Goal: Task Accomplishment & Management: Manage account settings

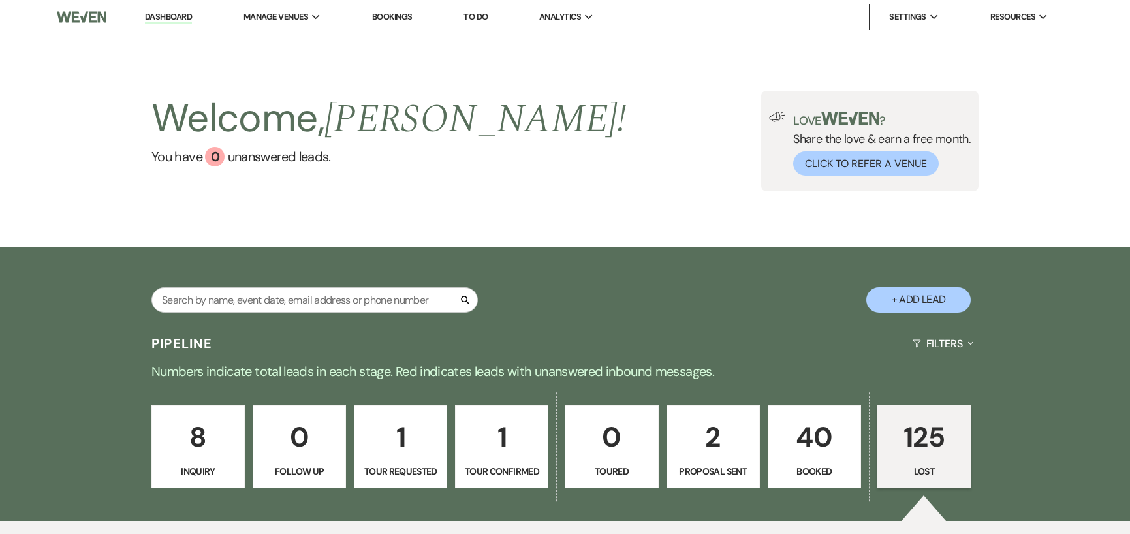
select select "8"
select select "11"
select select "8"
select select "6"
select select "8"
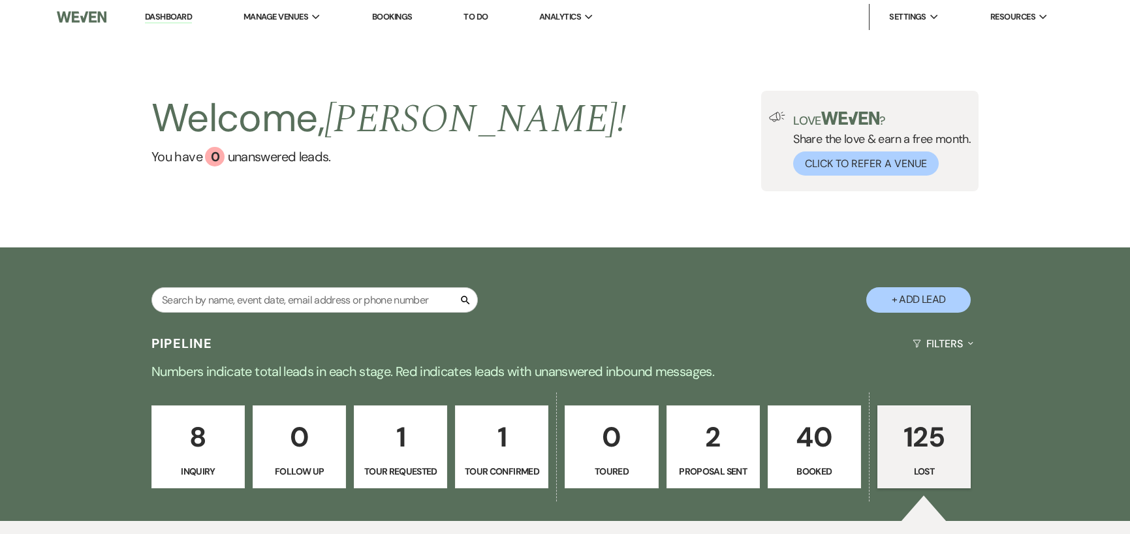
select select "6"
select select "8"
select select "9"
select select "8"
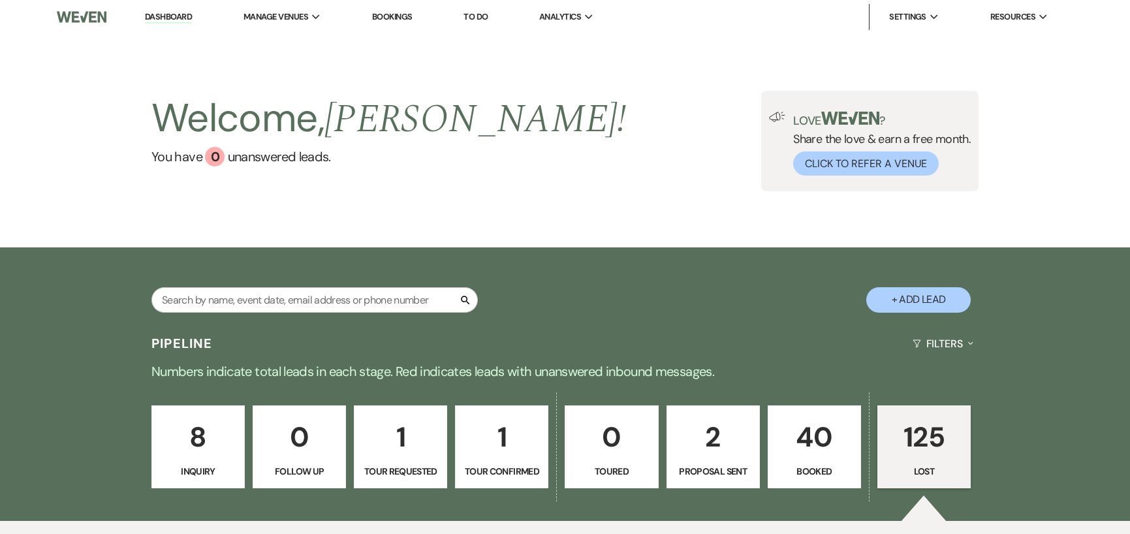
select select "8"
select select "5"
select select "8"
select select "5"
select select "8"
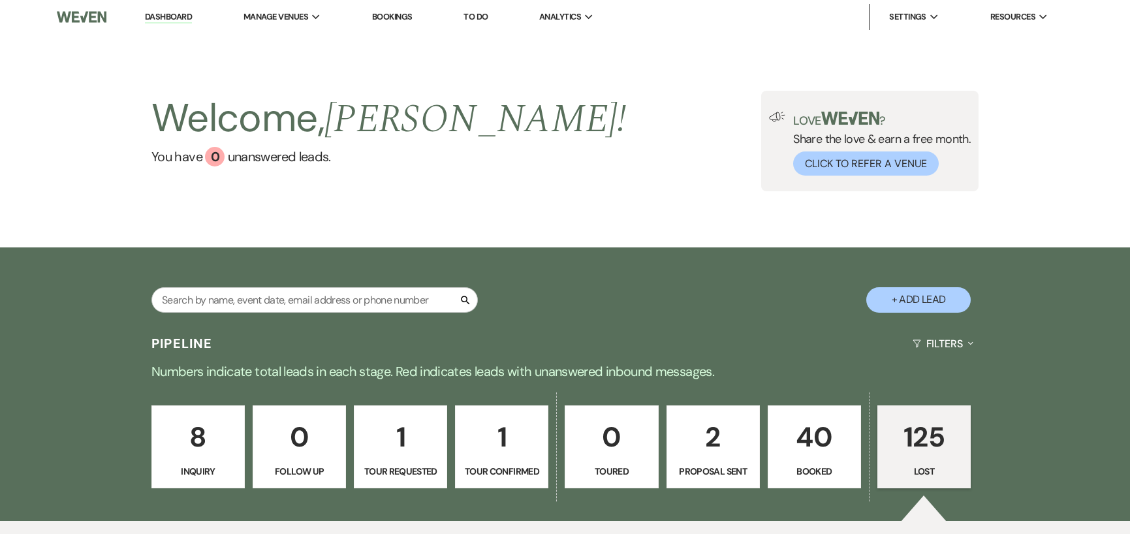
select select "5"
select select "8"
select select "5"
select select "8"
select select "6"
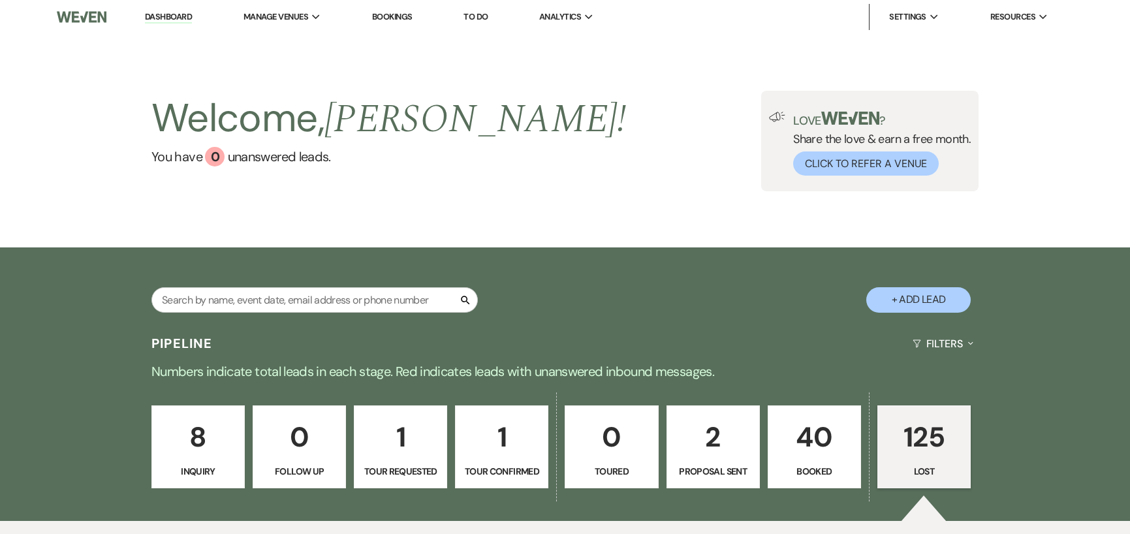
select select "8"
select select "5"
select select "8"
select select "5"
select select "8"
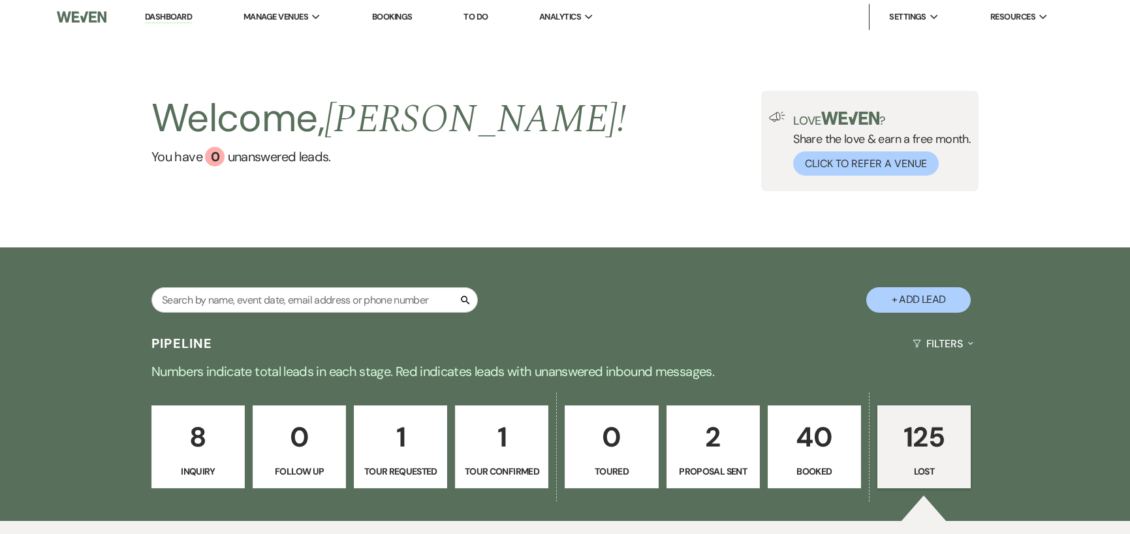
select select "9"
select select "8"
select select "5"
select select "8"
select select "5"
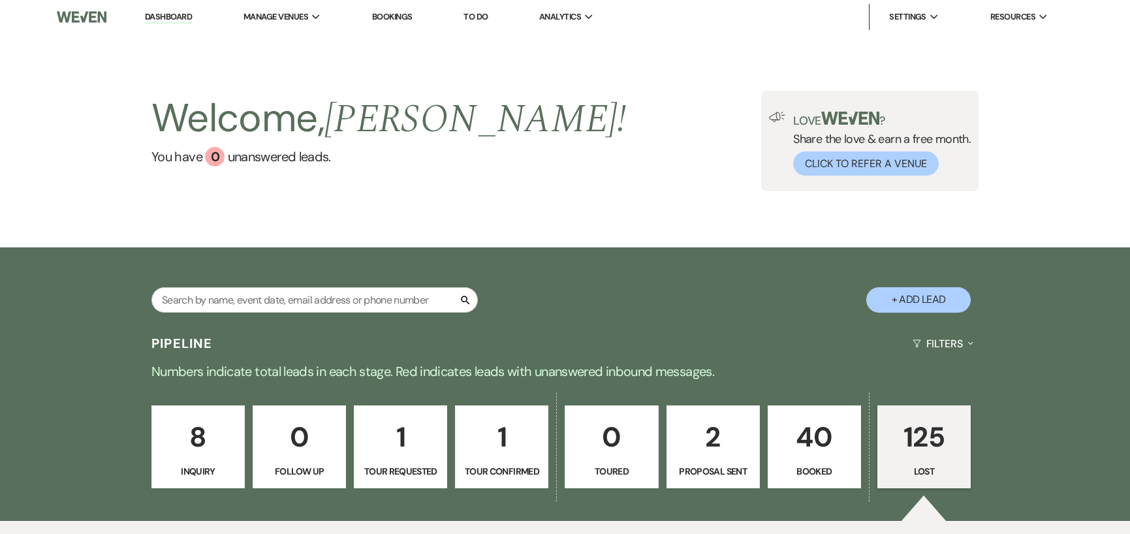
select select "8"
select select "5"
select select "8"
select select "5"
select select "8"
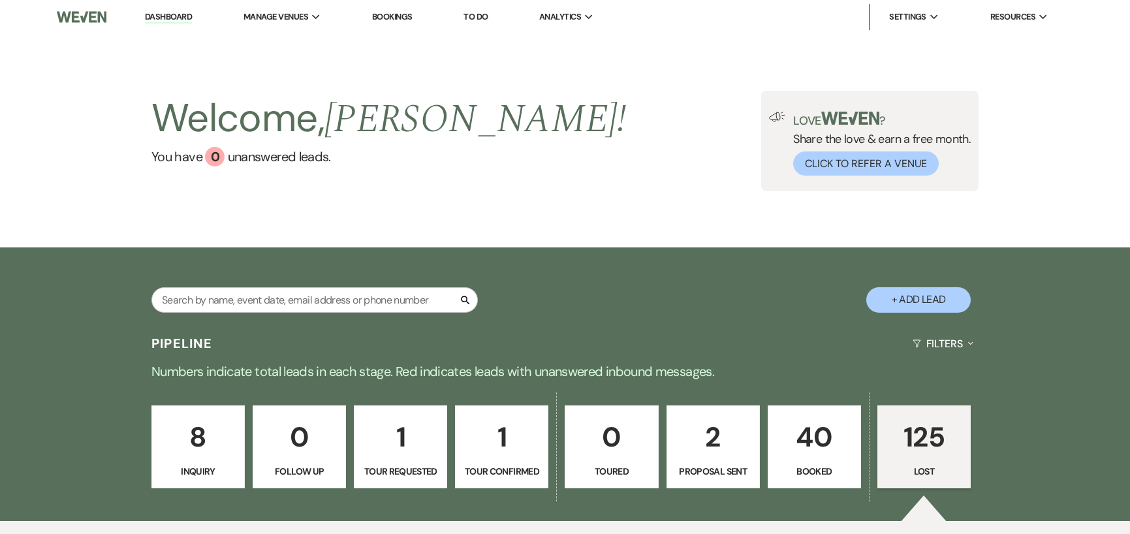
select select "5"
select select "8"
select select "5"
select select "8"
select select "5"
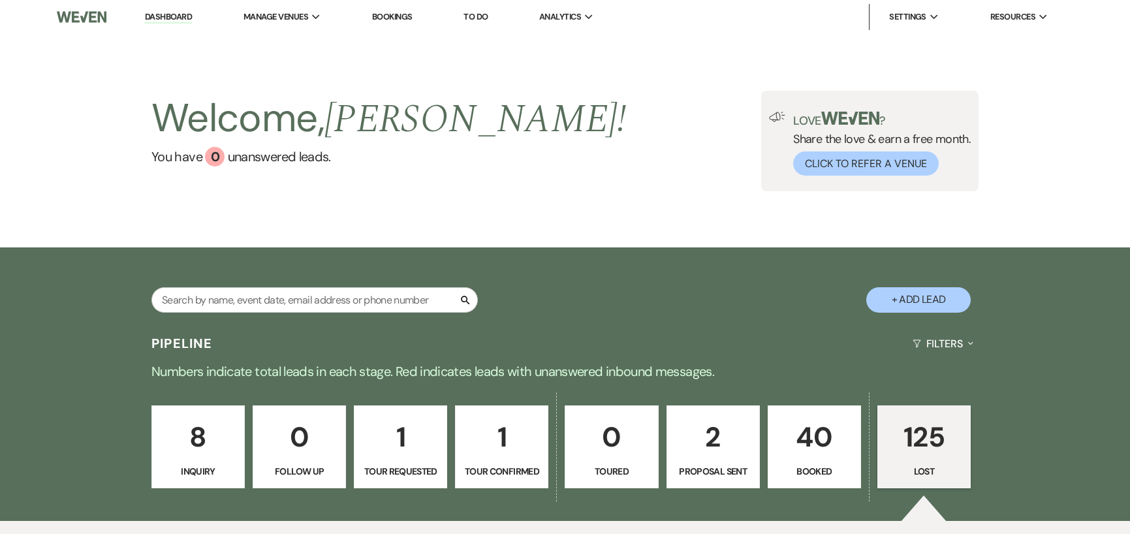
select select "8"
select select "5"
select select "8"
select select "6"
select select "8"
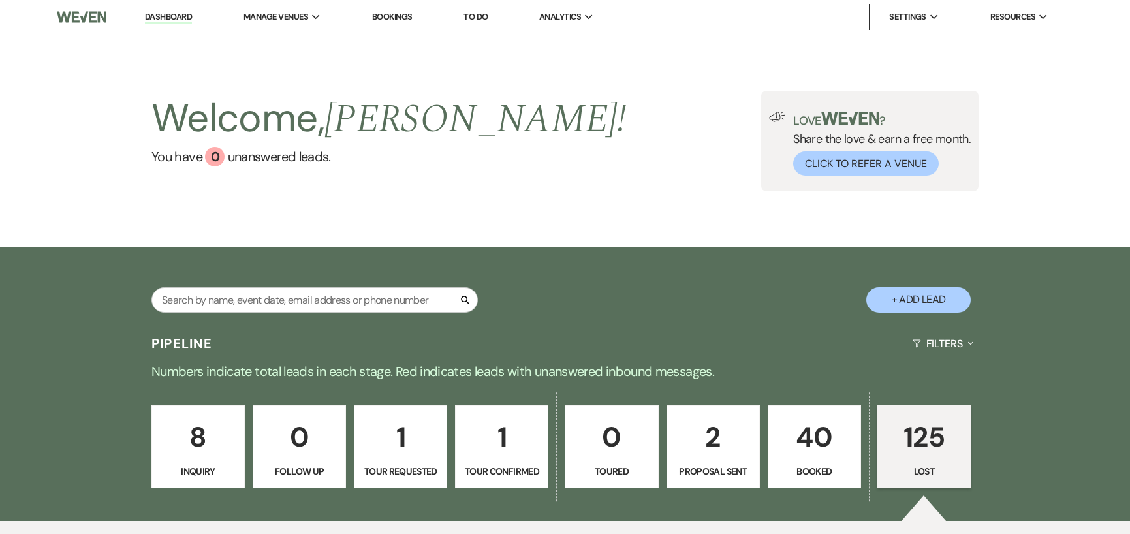
select select "5"
select select "8"
select select "11"
select select "8"
select select "11"
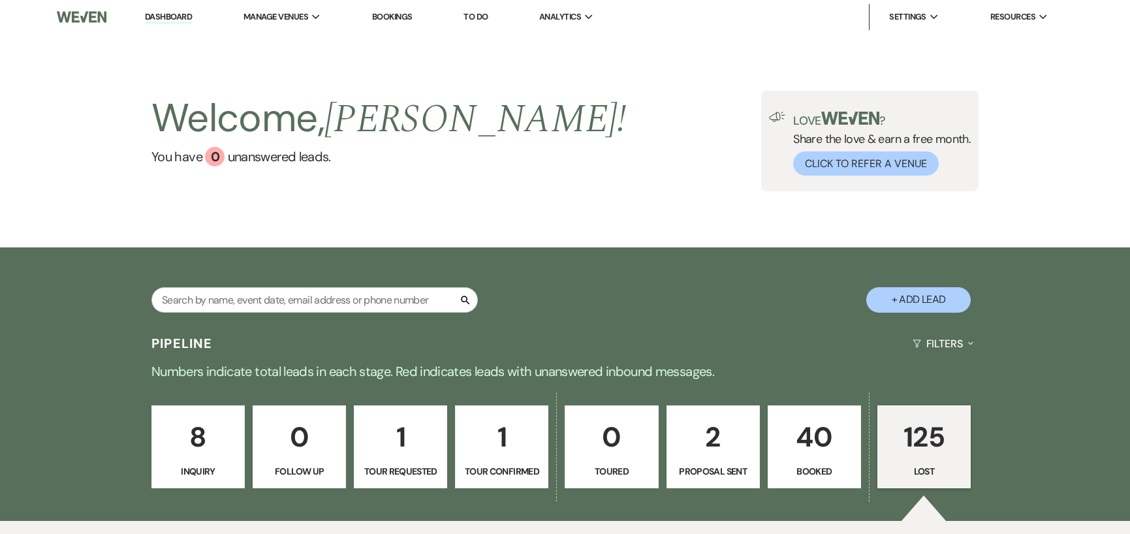
select select "8"
select select "5"
select select "8"
select select "7"
select select "8"
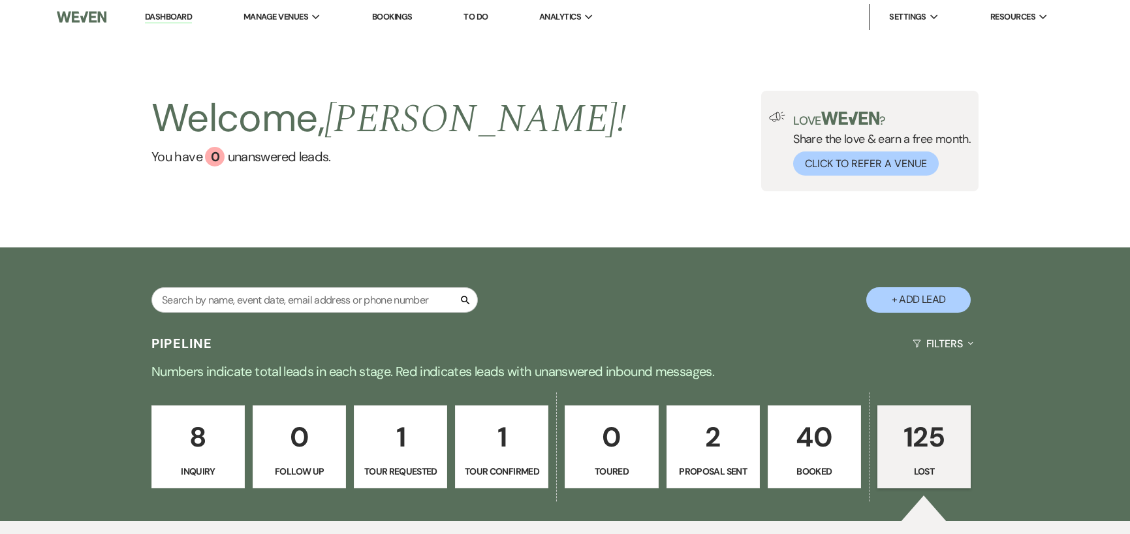
select select "5"
select select "8"
select select "11"
select select "8"
select select "5"
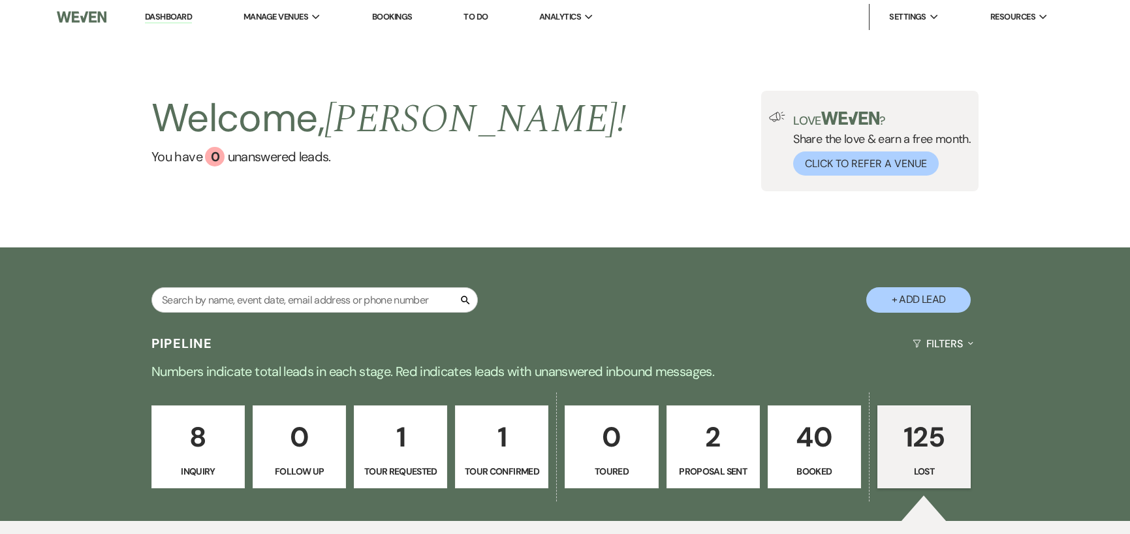
select select "8"
select select "5"
select select "8"
select select "6"
select select "8"
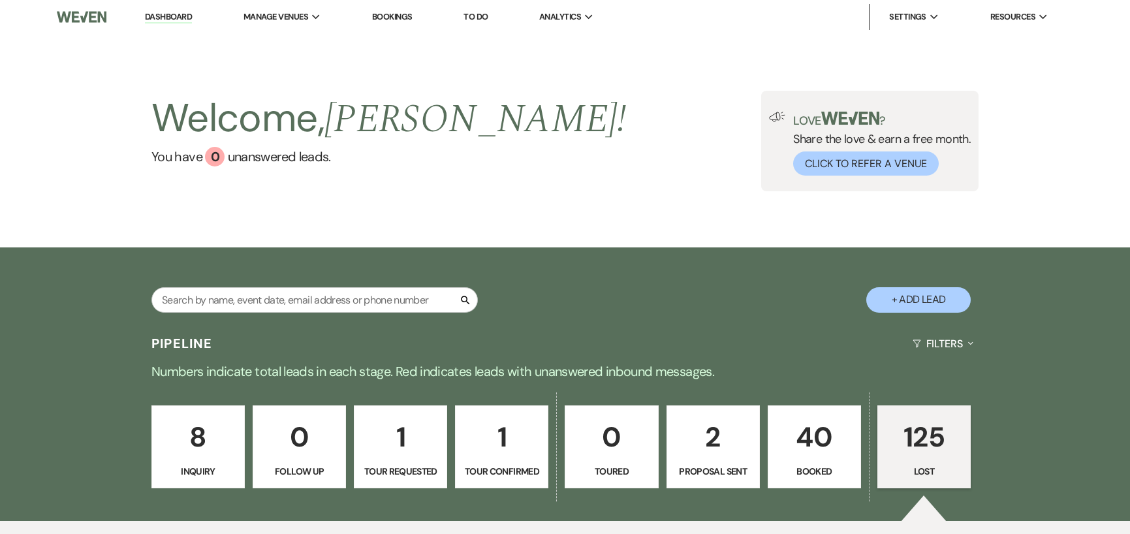
select select "5"
select select "8"
select select "1"
select select "8"
select select "5"
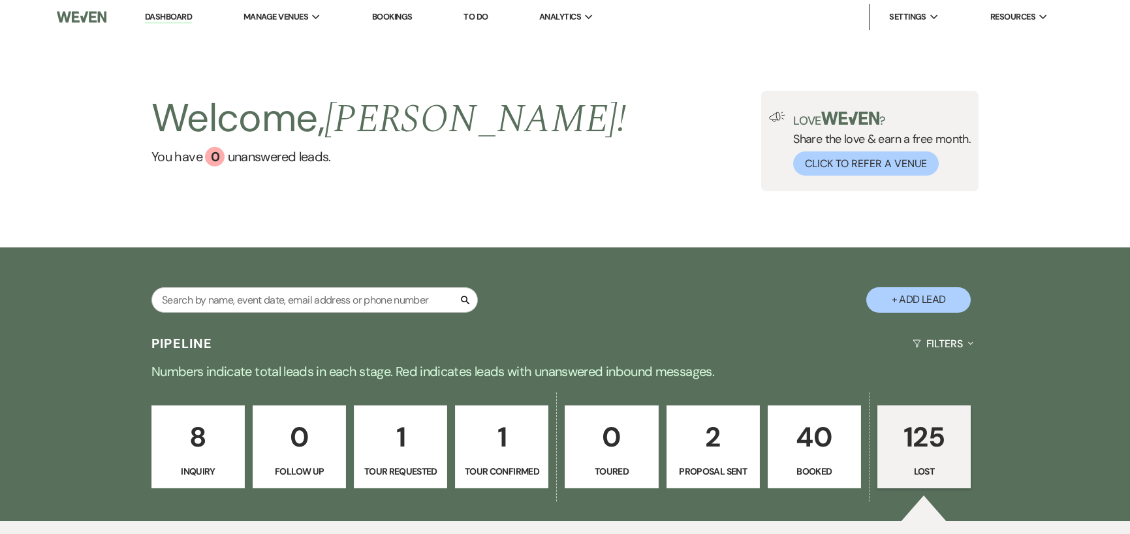
select select "8"
select select "5"
select select "8"
select select "5"
select select "8"
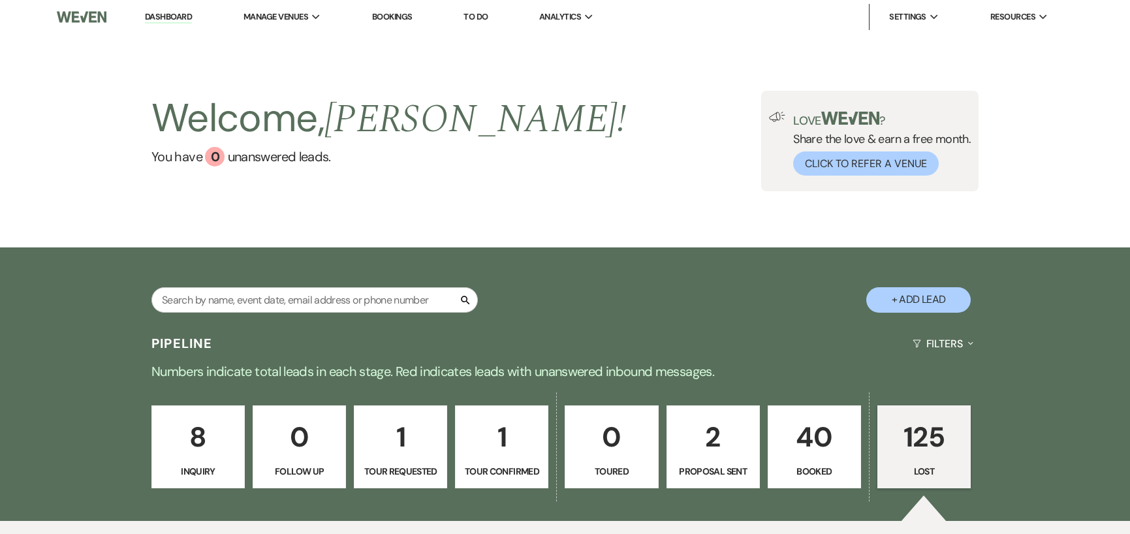
select select "7"
select select "8"
select select "6"
select select "8"
select select "5"
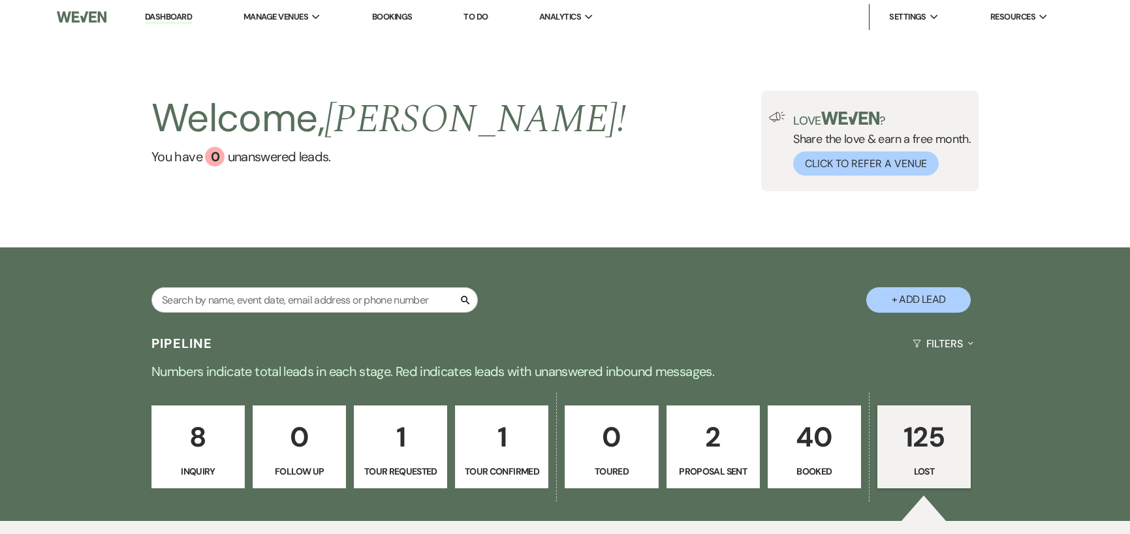
select select "8"
select select "6"
select select "8"
select select "6"
select select "8"
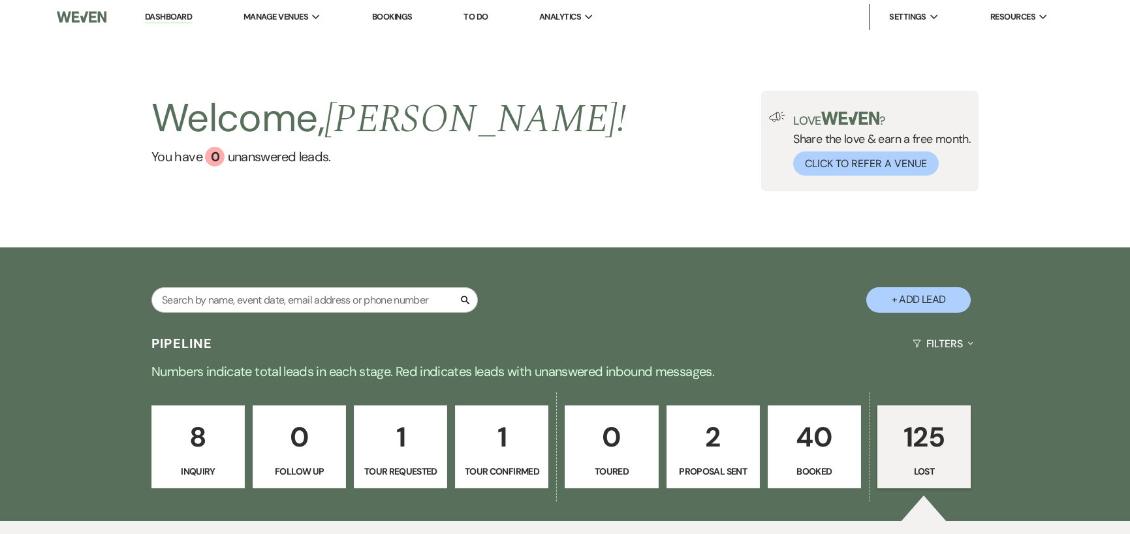
select select "6"
select select "8"
select select "5"
select select "8"
select select "5"
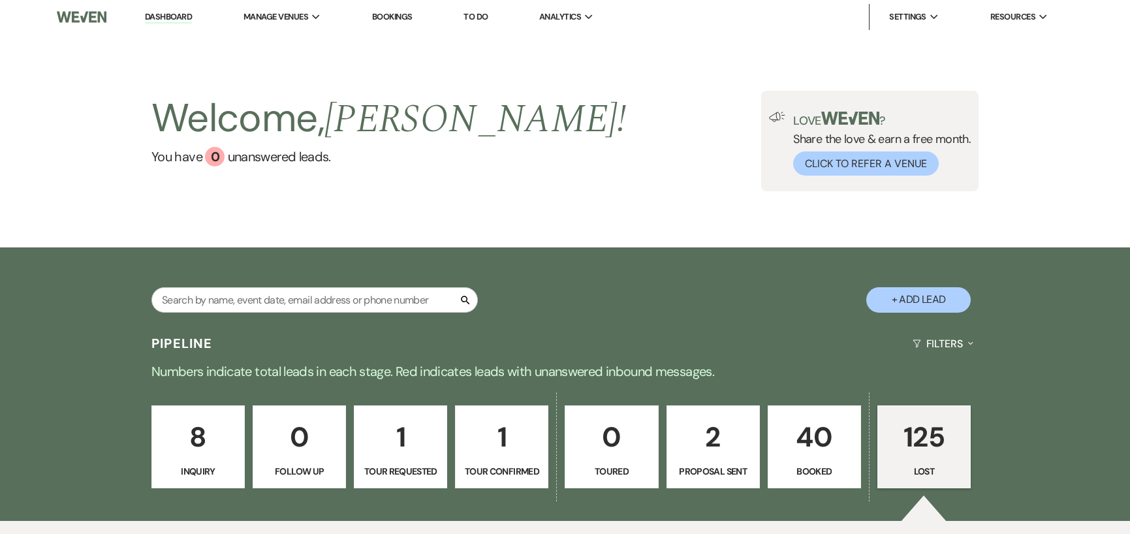
select select "8"
select select "9"
select select "8"
select select "5"
select select "8"
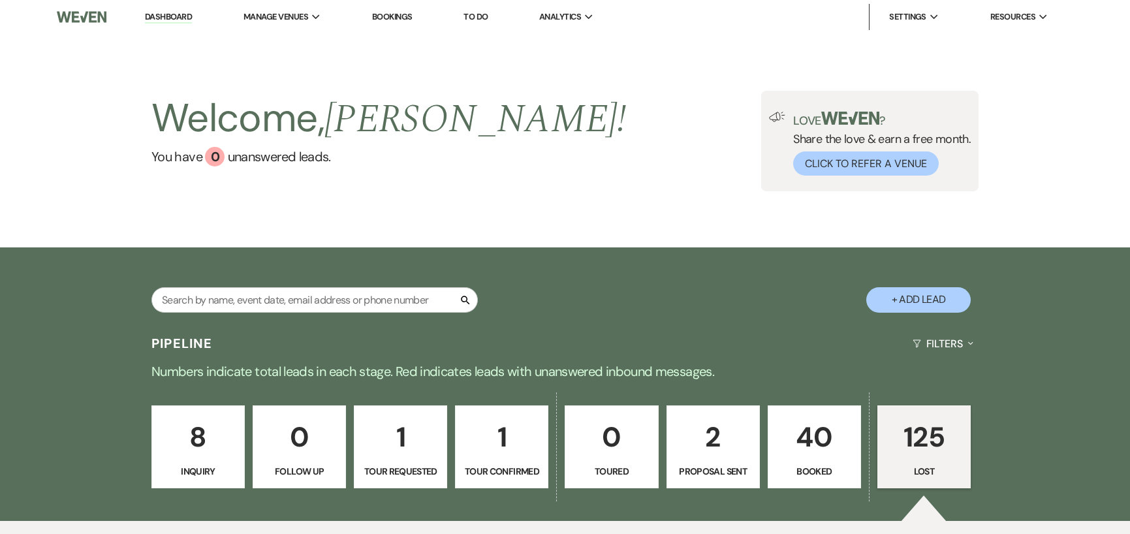
select select "8"
select select "5"
select select "8"
select select "5"
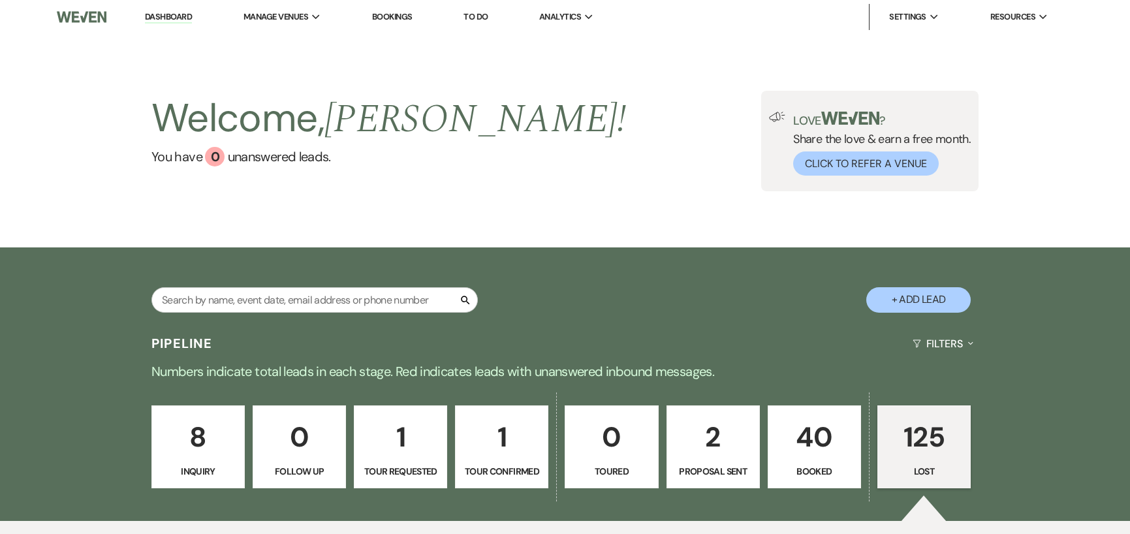
select select "8"
select select "5"
select select "8"
select select "5"
select select "8"
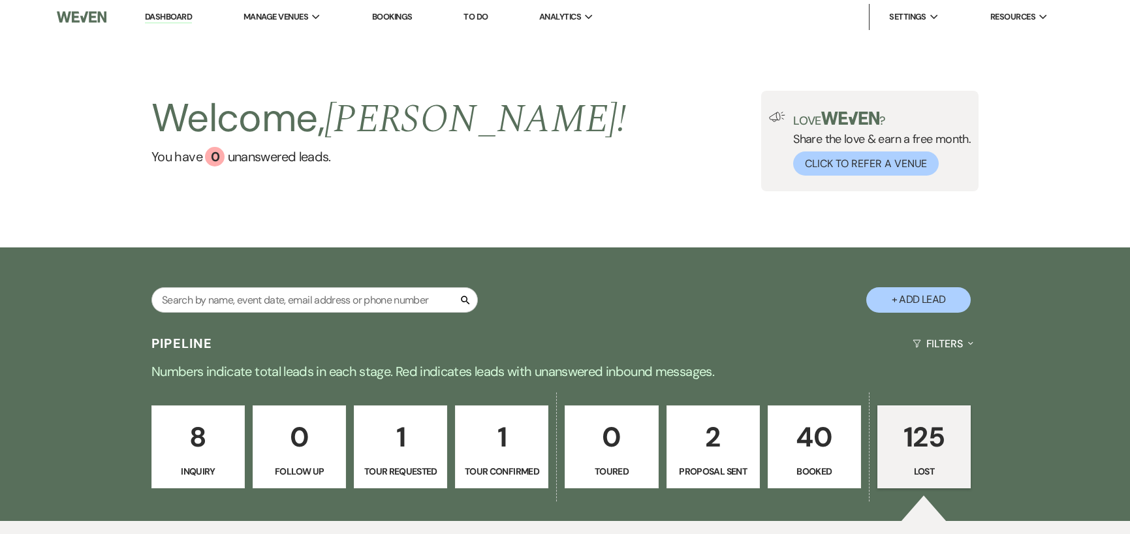
select select "5"
select select "8"
select select "1"
select select "8"
select select "5"
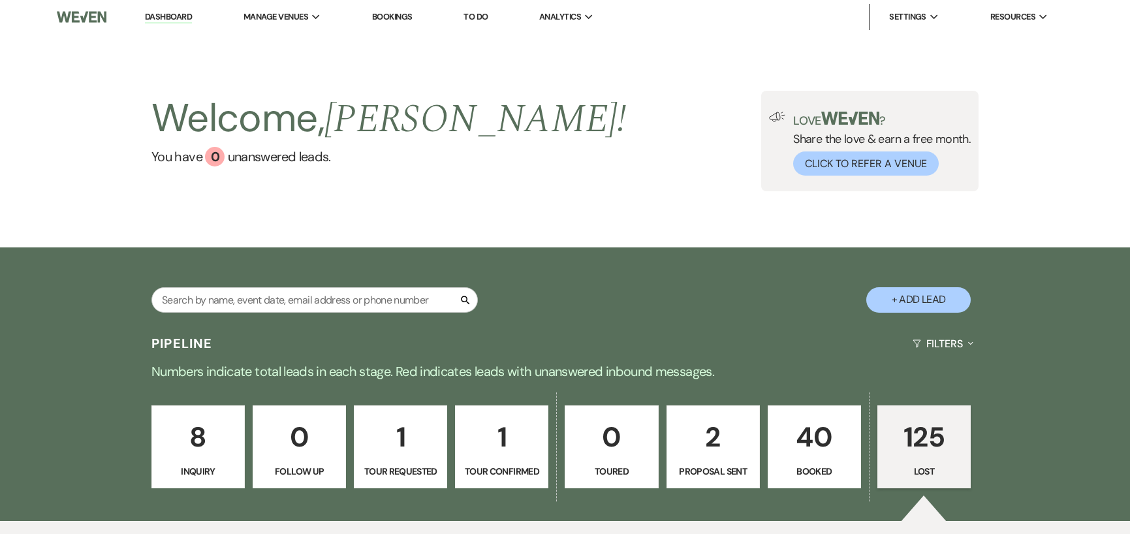
select select "8"
select select "5"
select select "8"
select select "5"
select select "8"
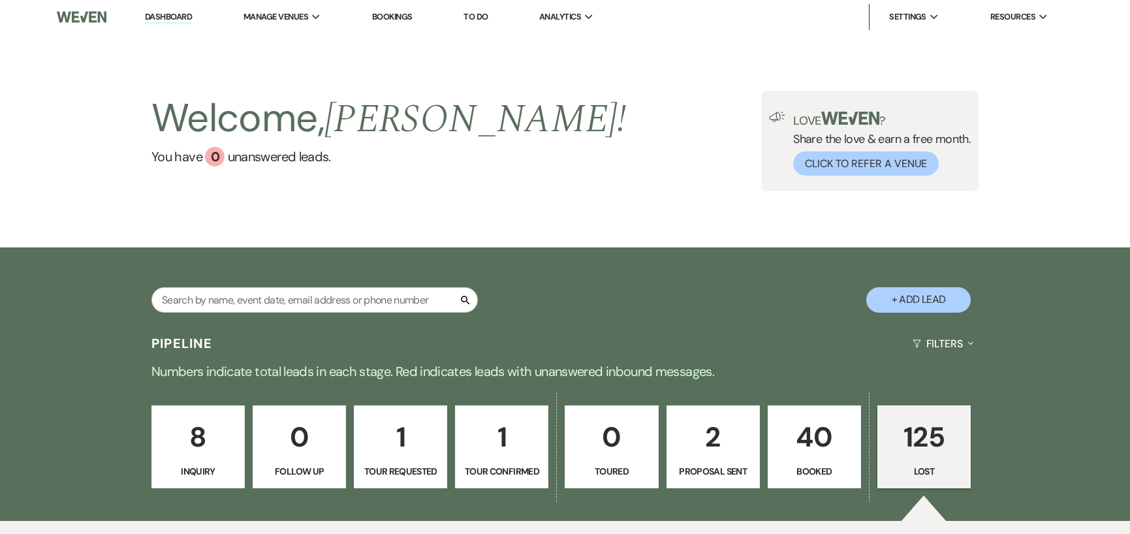
select select "5"
select select "8"
select select "5"
select select "8"
select select "5"
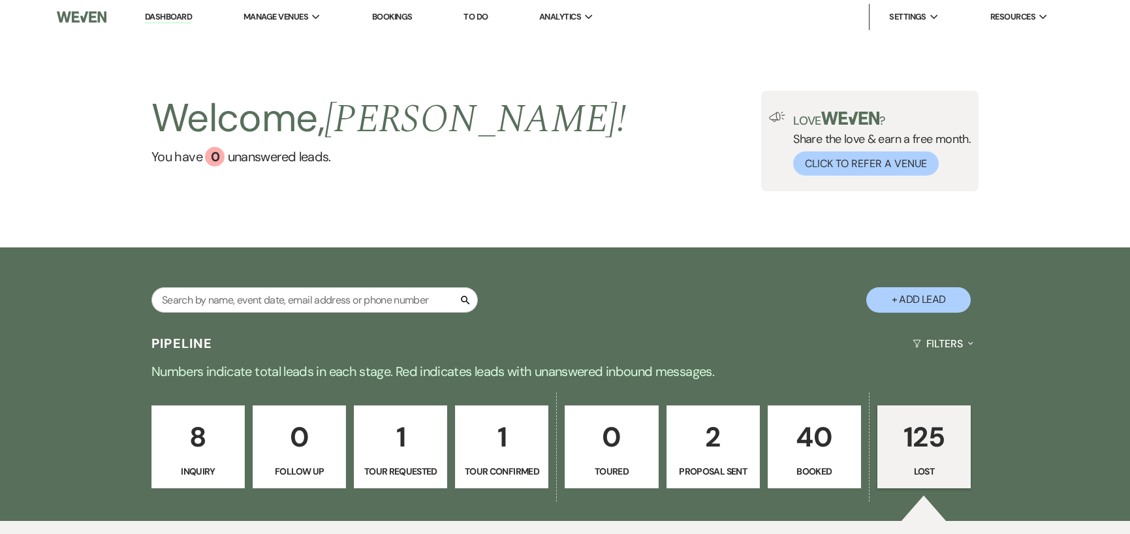
select select "8"
select select "5"
select select "8"
select select "5"
select select "8"
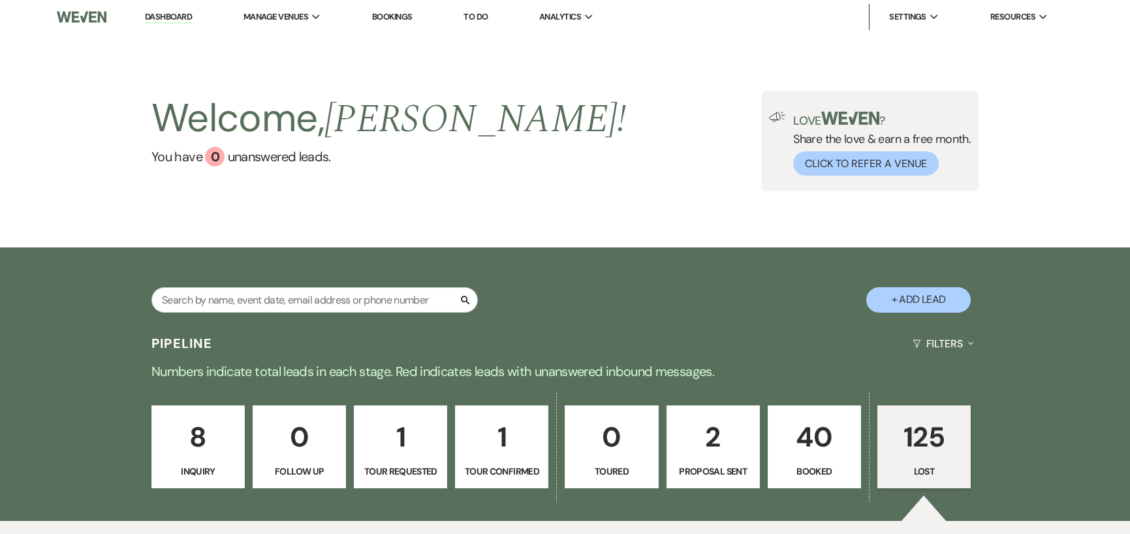
select select "5"
select select "8"
select select "6"
select select "8"
select select "5"
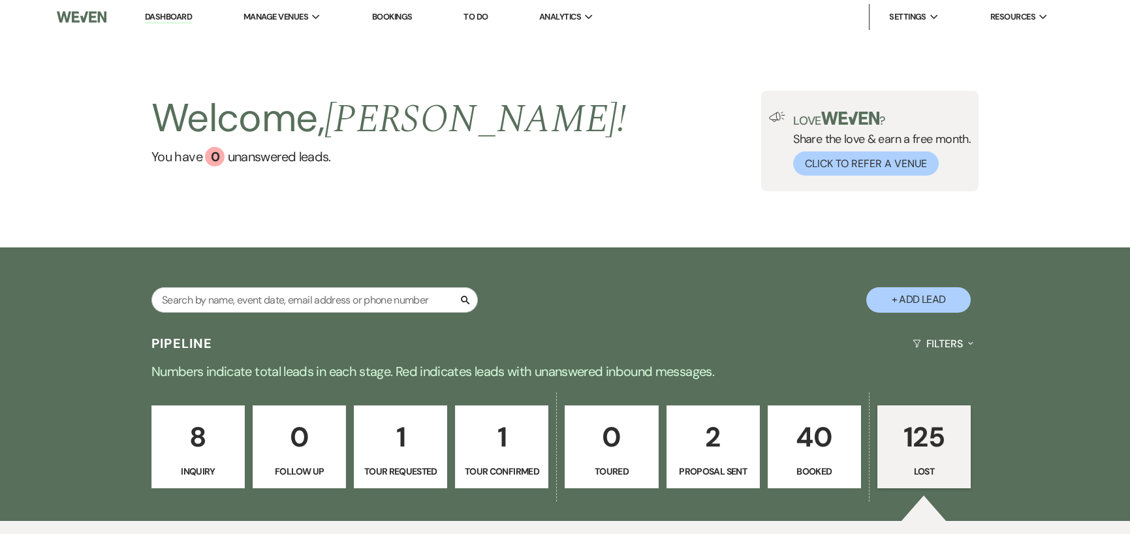
select select "8"
select select "5"
select select "8"
select select "5"
select select "8"
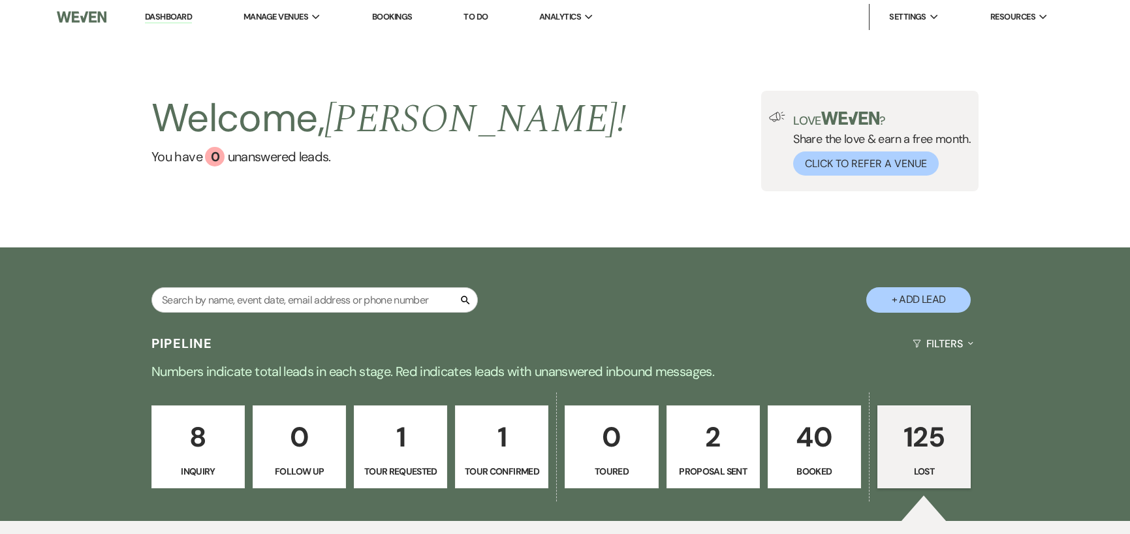
select select "5"
select select "8"
select select "5"
select select "8"
select select "5"
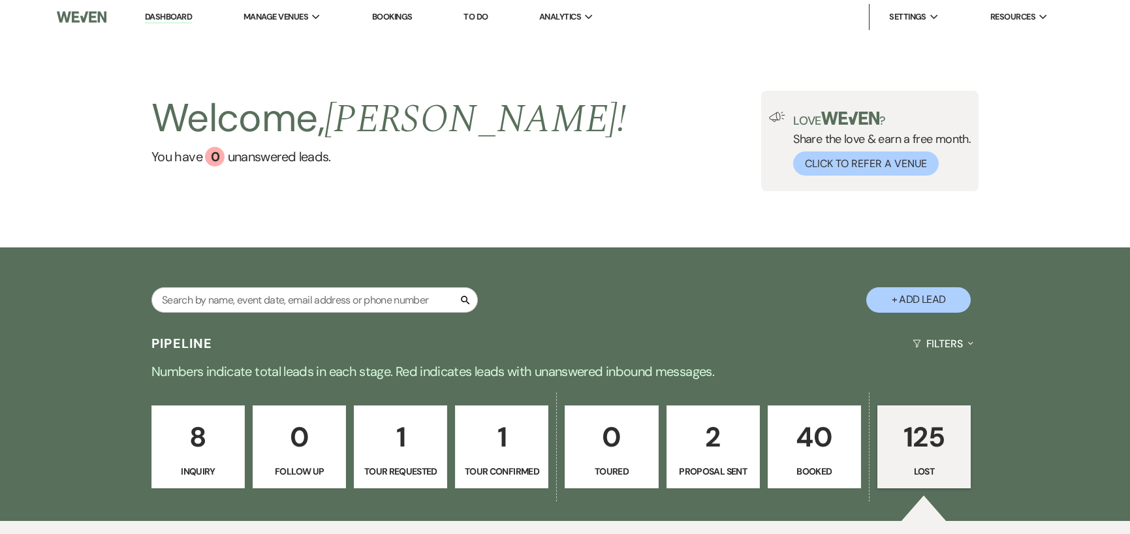
select select "8"
select select "5"
select select "8"
select select "5"
select select "8"
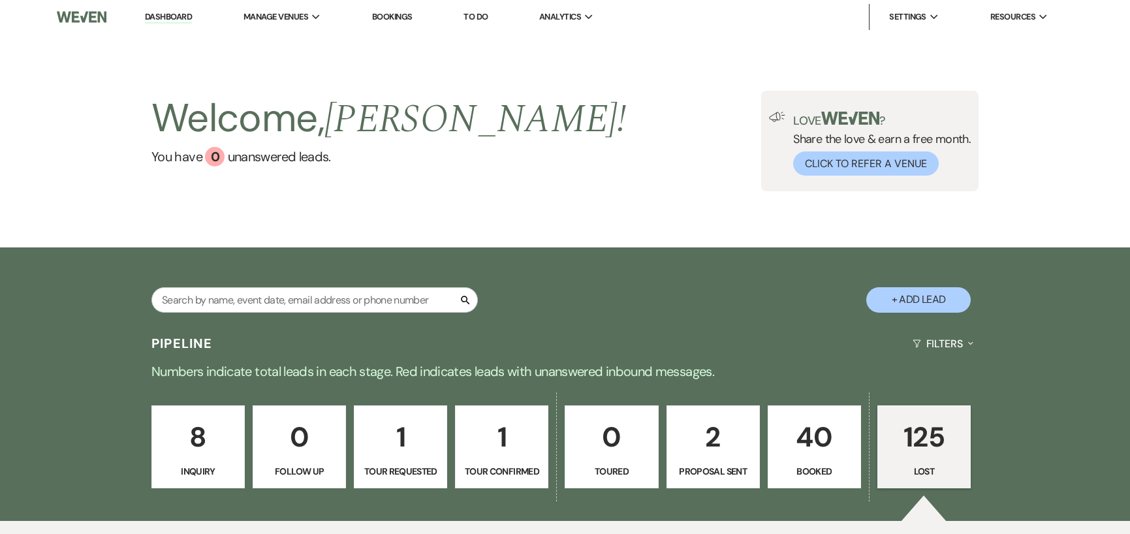
select select "5"
select select "8"
select select "5"
select select "8"
select select "5"
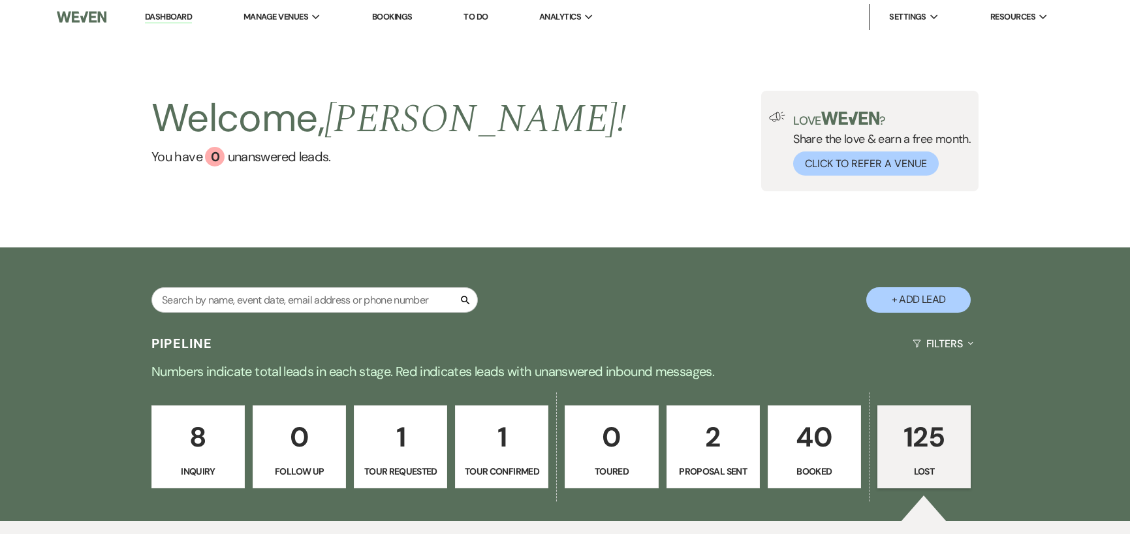
select select "8"
select select "5"
select select "8"
select select "6"
select select "8"
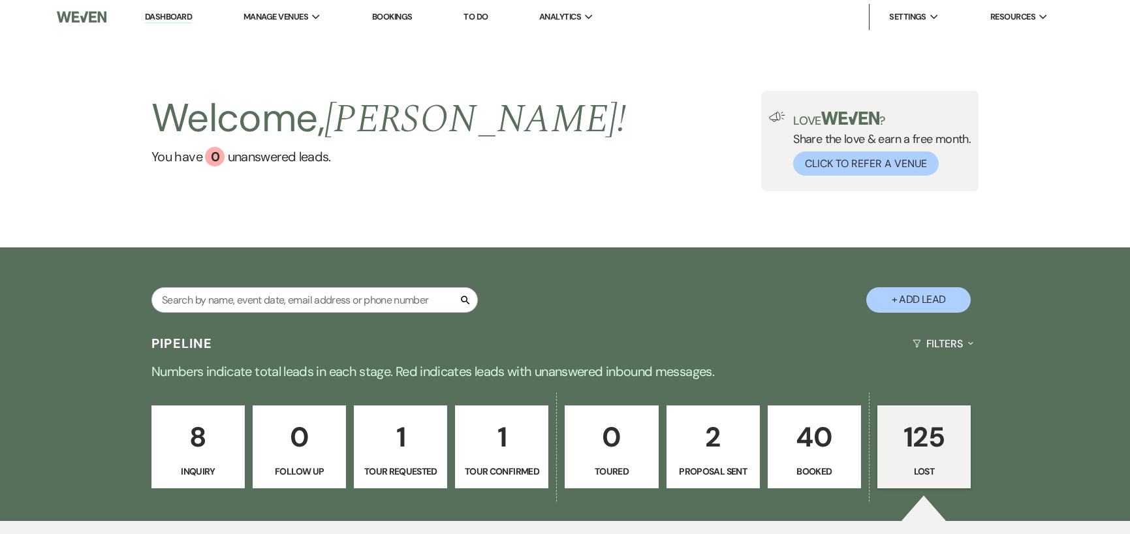
select select "5"
select select "8"
select select "5"
select select "8"
select select "6"
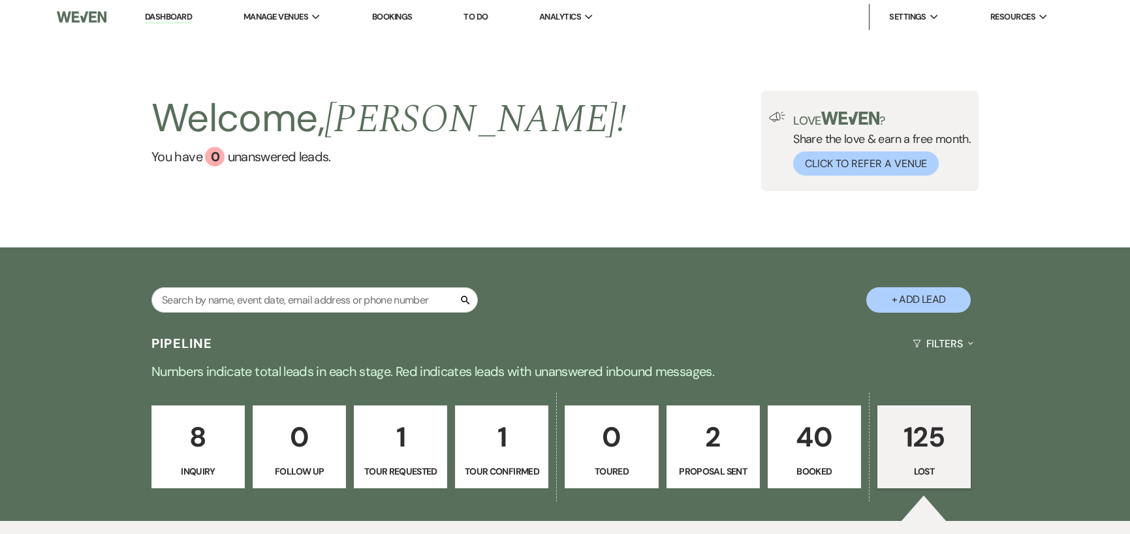
select select "8"
select select "9"
select select "8"
select select "6"
select select "8"
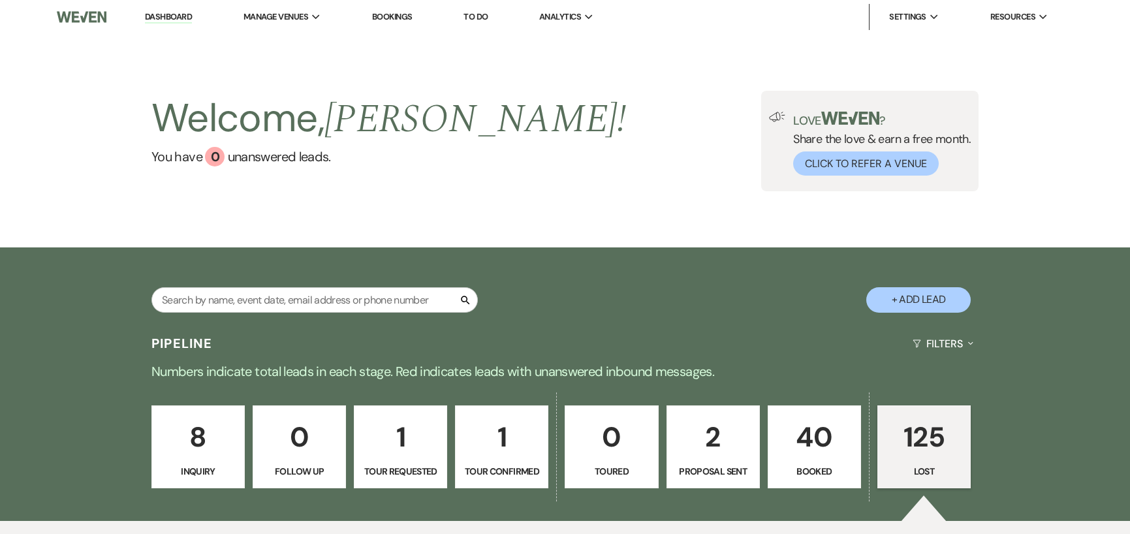
select select "5"
select select "8"
select select "11"
